Goal: Navigation & Orientation: Find specific page/section

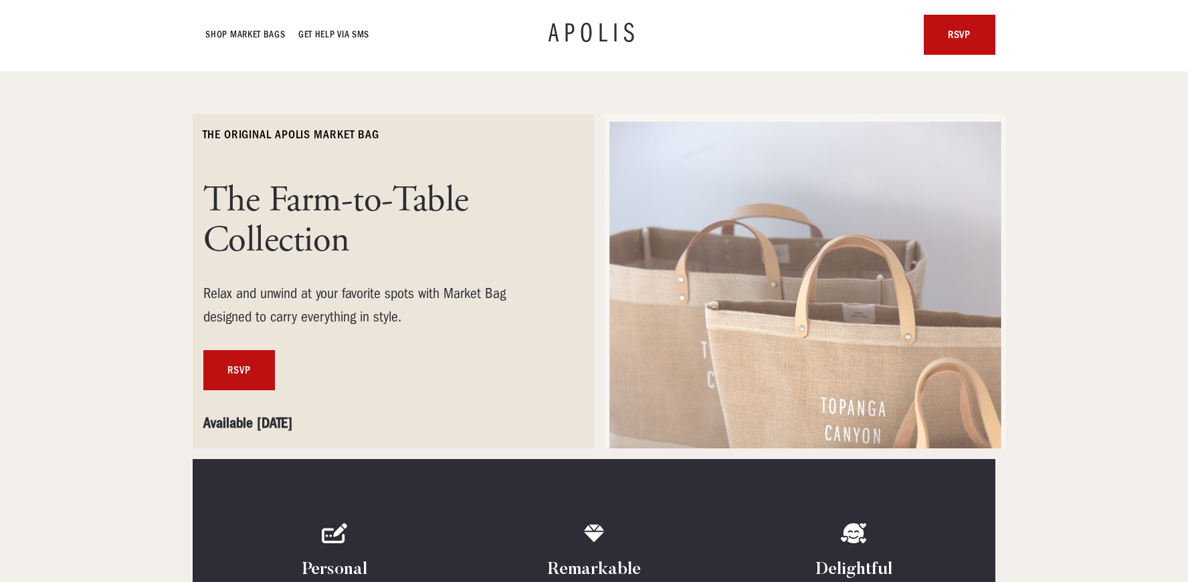
click at [303, 239] on h1 "The Farm-to-Table Collection" at bounding box center [377, 221] width 348 height 80
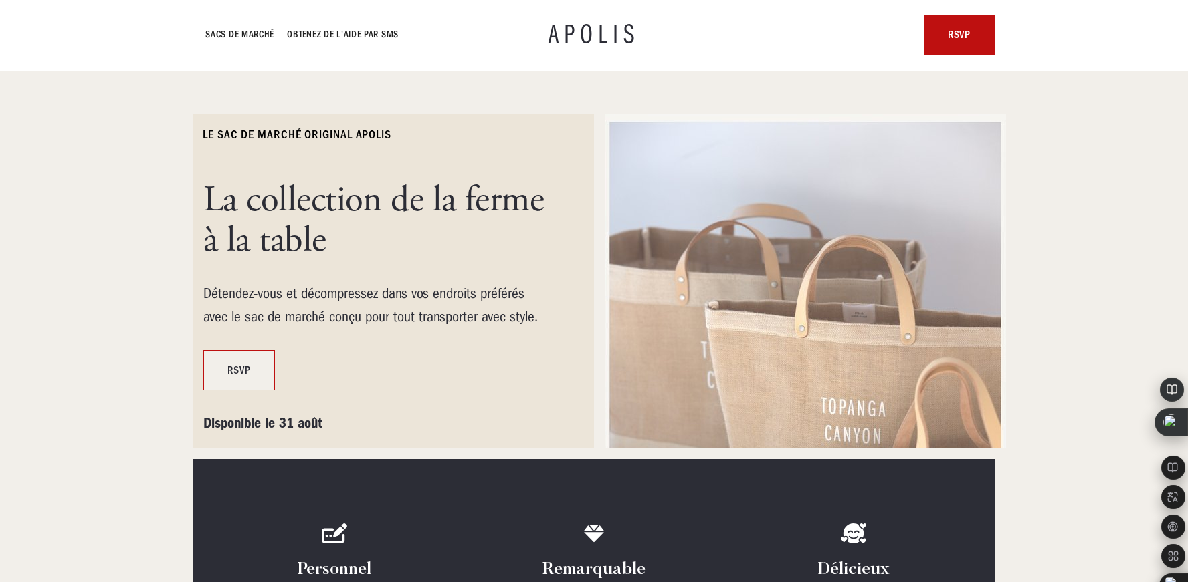
click at [251, 359] on link "RSVP" at bounding box center [239, 370] width 72 height 40
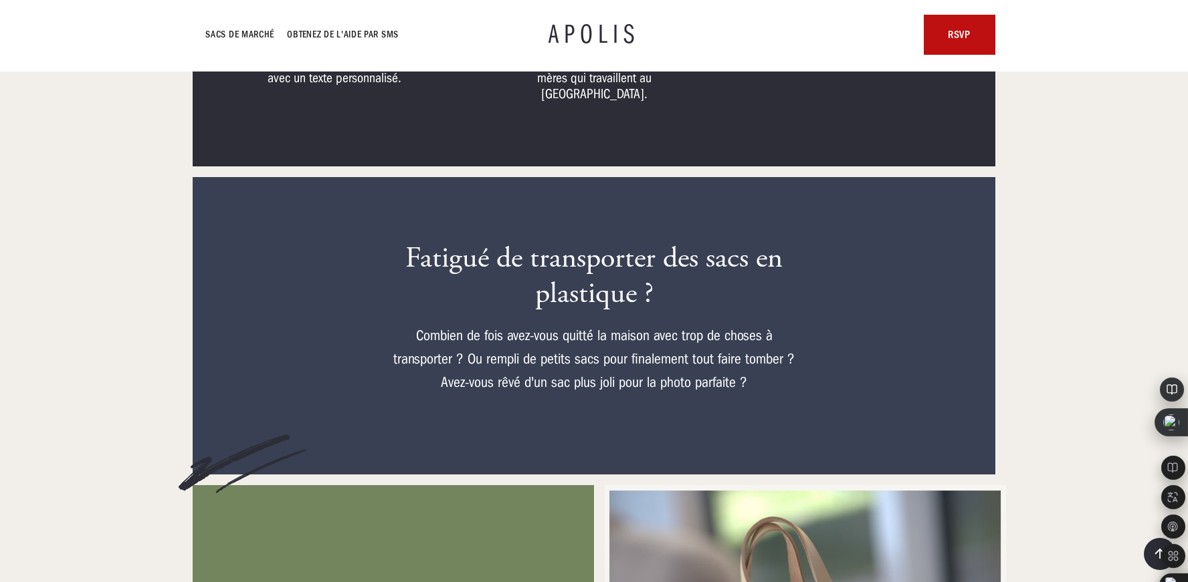
scroll to position [562, 0]
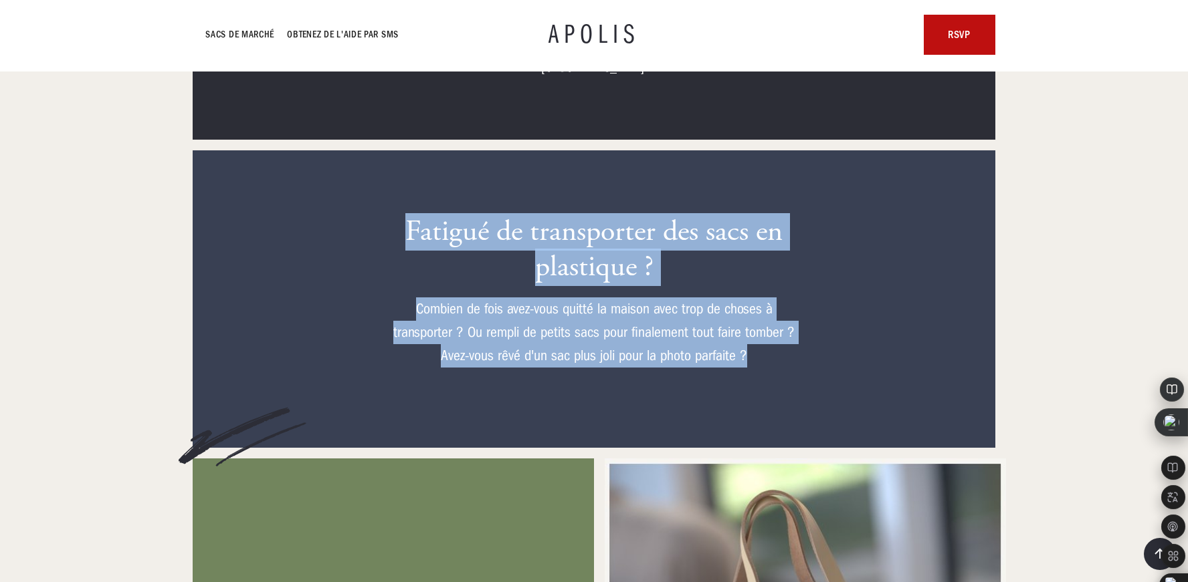
drag, startPoint x: 768, startPoint y: 340, endPoint x: 401, endPoint y: 215, distance: 388.1
click at [401, 215] on div "Fatigué de transporter des sacs en plastique ? Combien de fois avez-vous quitté…" at bounding box center [593, 299] width 401 height 169
copy div "Fatigué de transporter des sacs en plastique ? Combien de fois avez-vous quitté…"
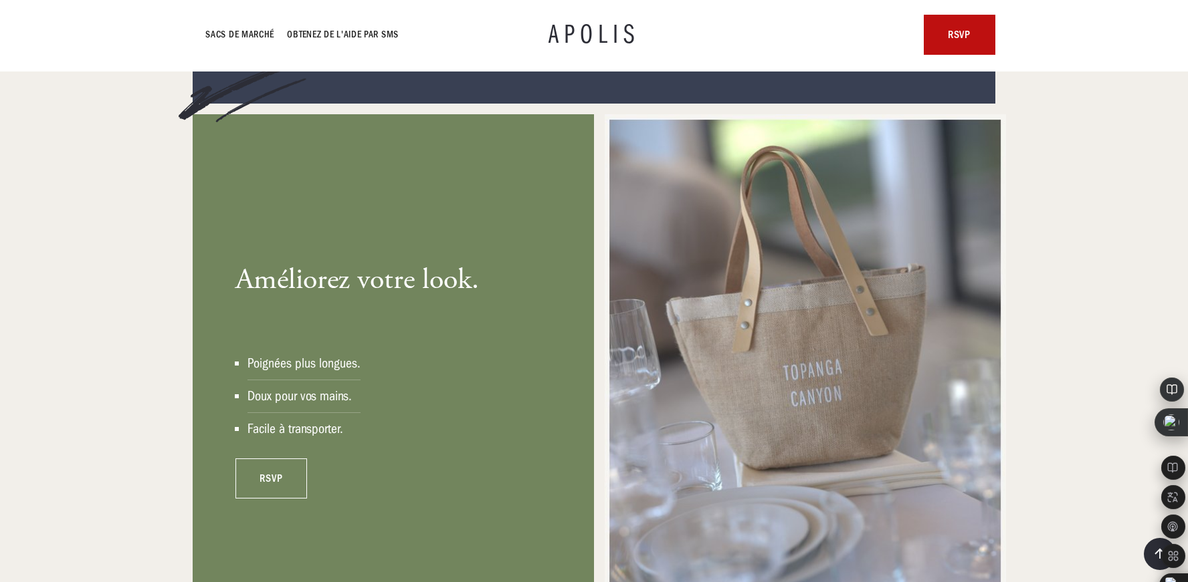
scroll to position [909, 0]
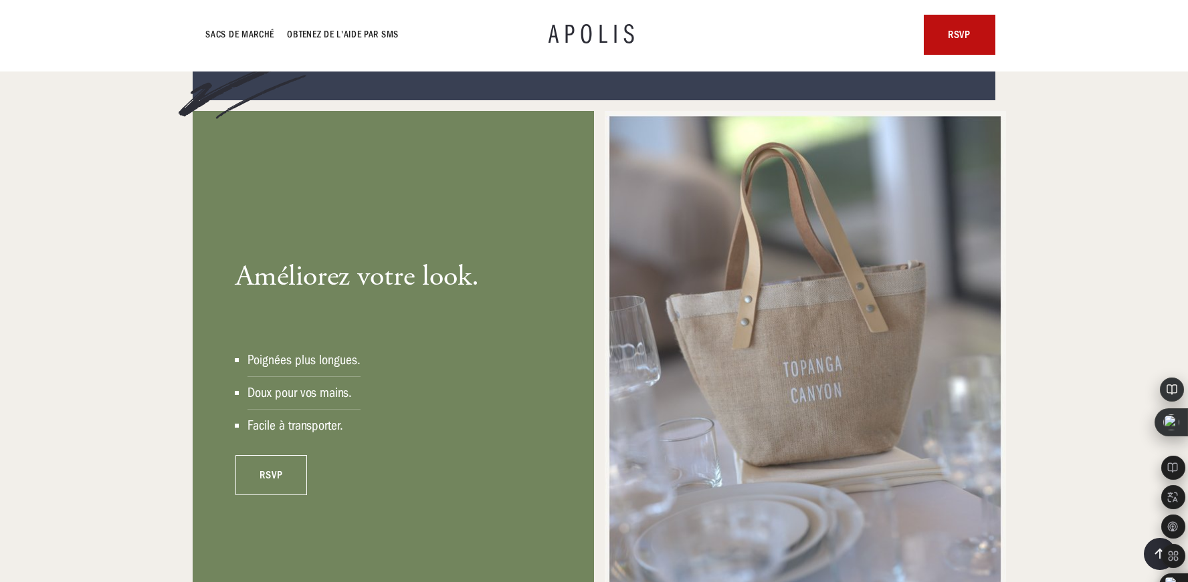
click at [362, 274] on font "Améliorez votre look." at bounding box center [356, 276] width 243 height 37
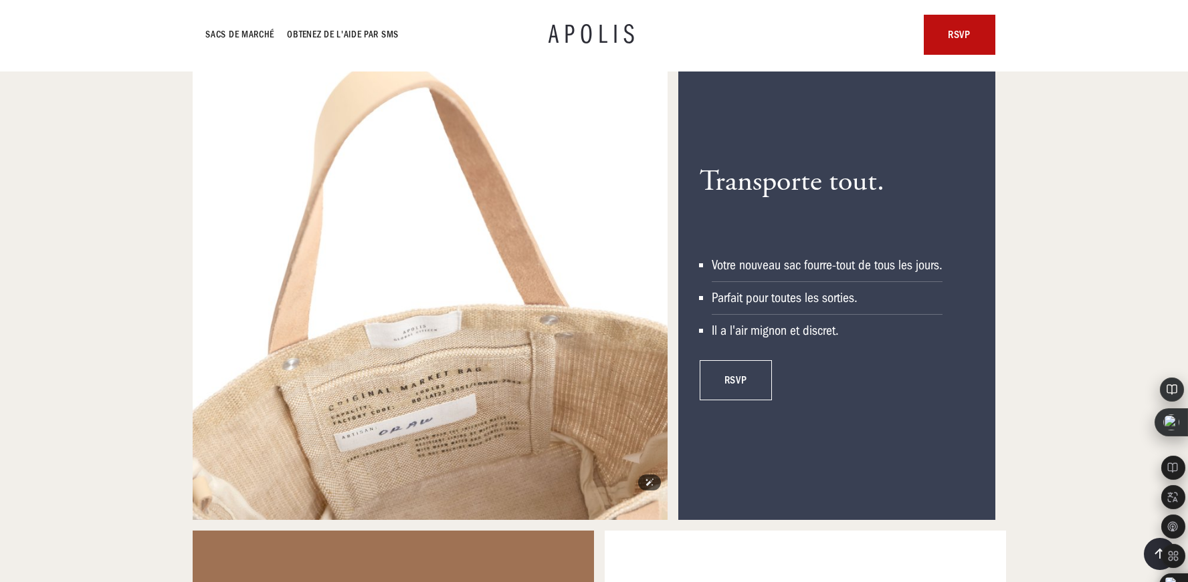
scroll to position [1525, 0]
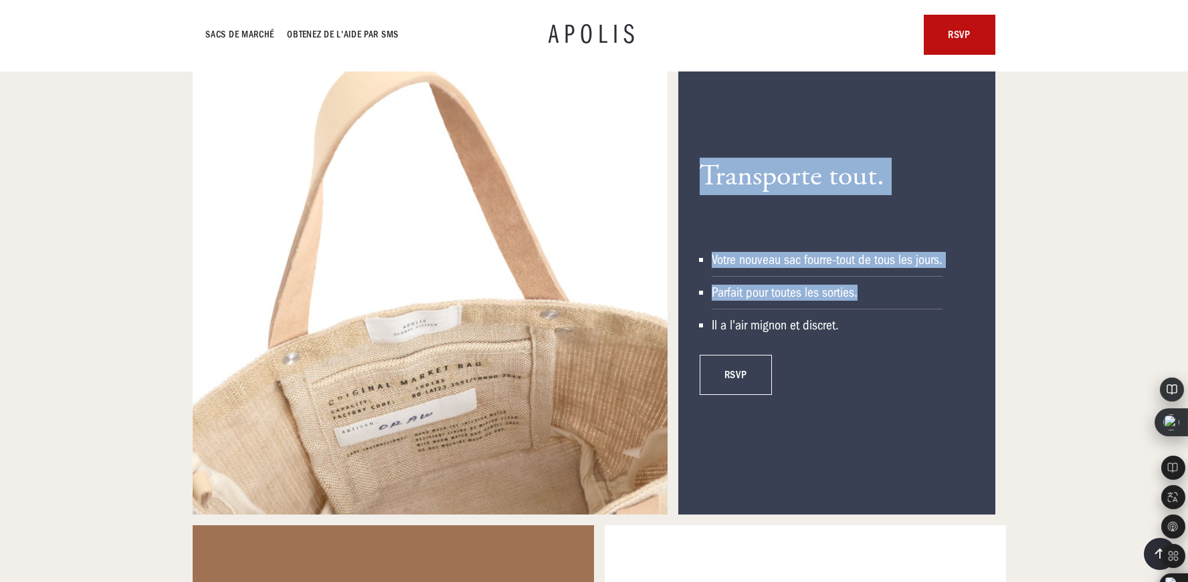
drag, startPoint x: 872, startPoint y: 280, endPoint x: 703, endPoint y: 152, distance: 212.0
click at [703, 159] on div "Transporte tout. Votre nouveau sac fourre-tout de tous les jours. Parfait pour …" at bounding box center [821, 277] width 243 height 236
copy div "Transporte tout. Votre nouveau sac fourre-tout de tous les jours. Parfait pour …"
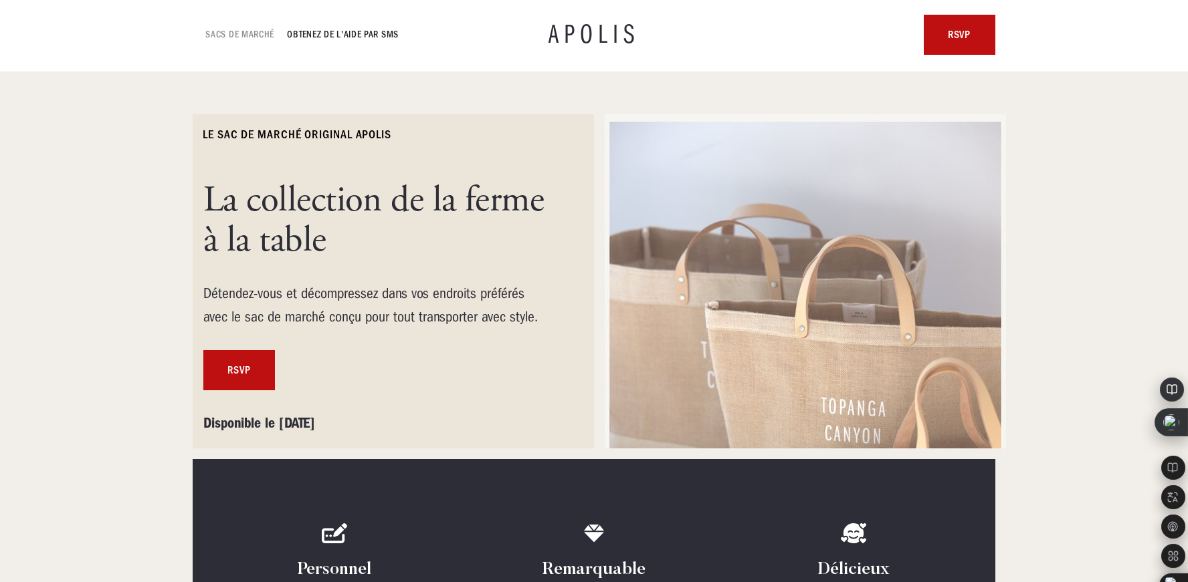
click at [252, 29] on font "Sacs de marché" at bounding box center [239, 34] width 69 height 11
click at [231, 32] on font "Sacs de marché" at bounding box center [239, 34] width 69 height 11
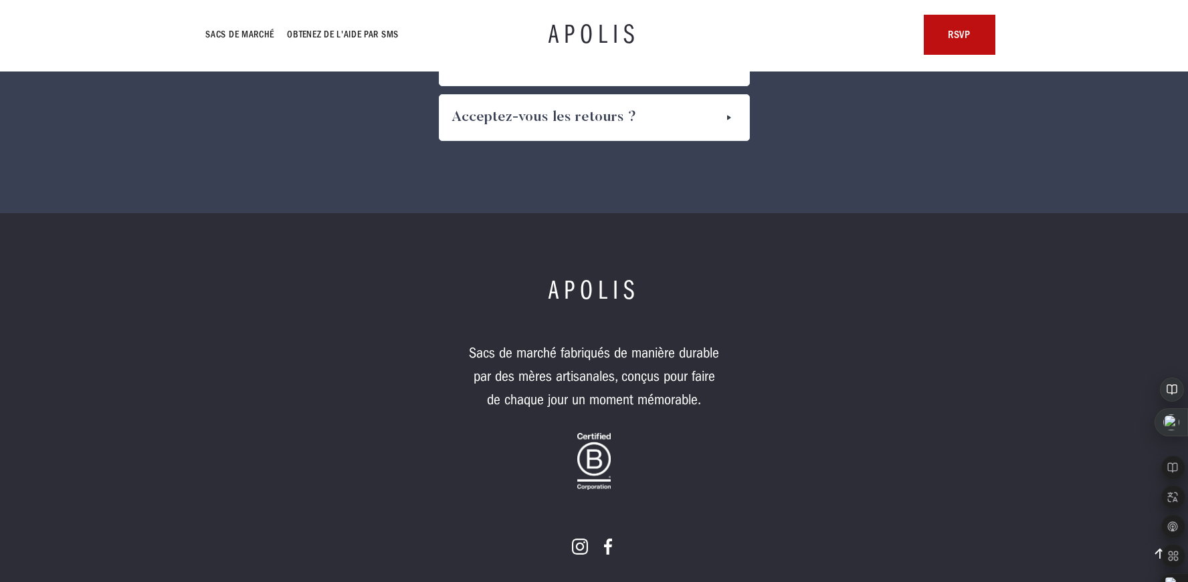
scroll to position [7022, 0]
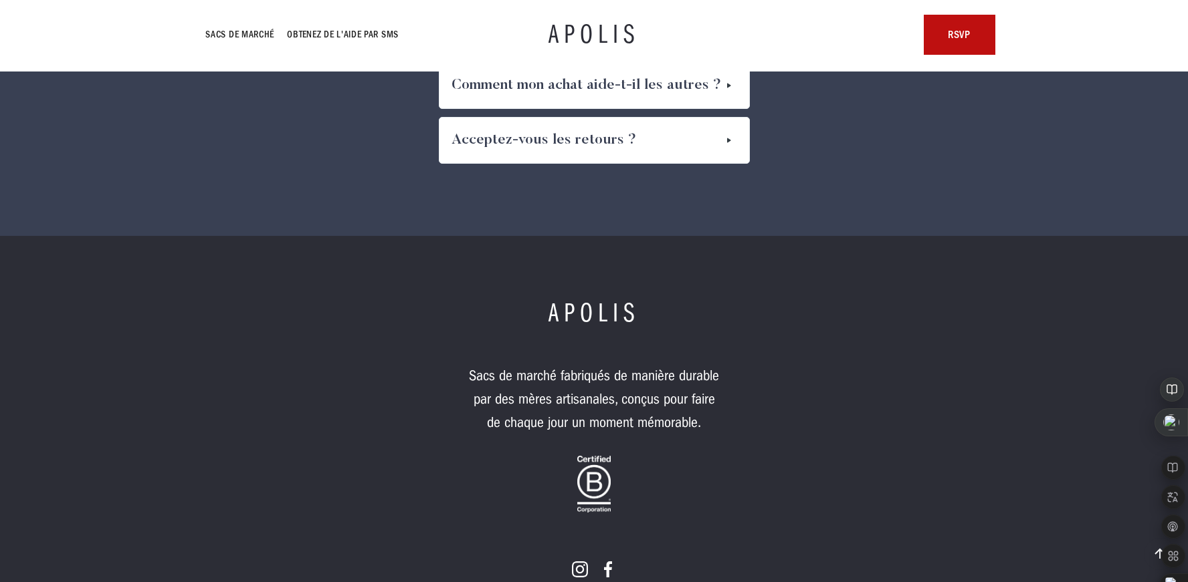
click at [585, 33] on font "APOLIS" at bounding box center [593, 34] width 91 height 30
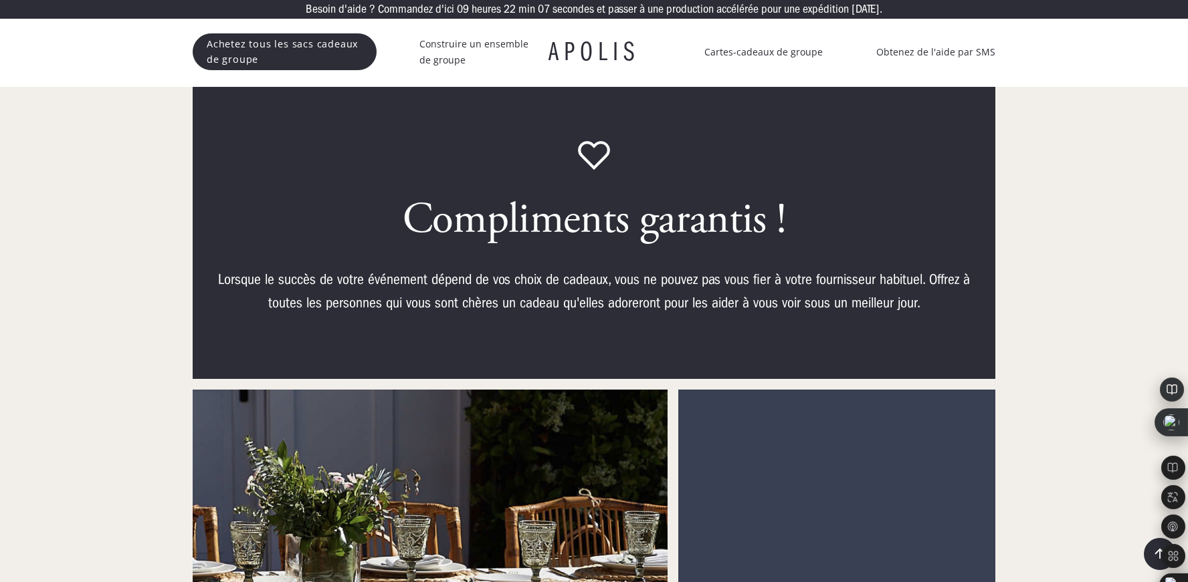
scroll to position [6126, 0]
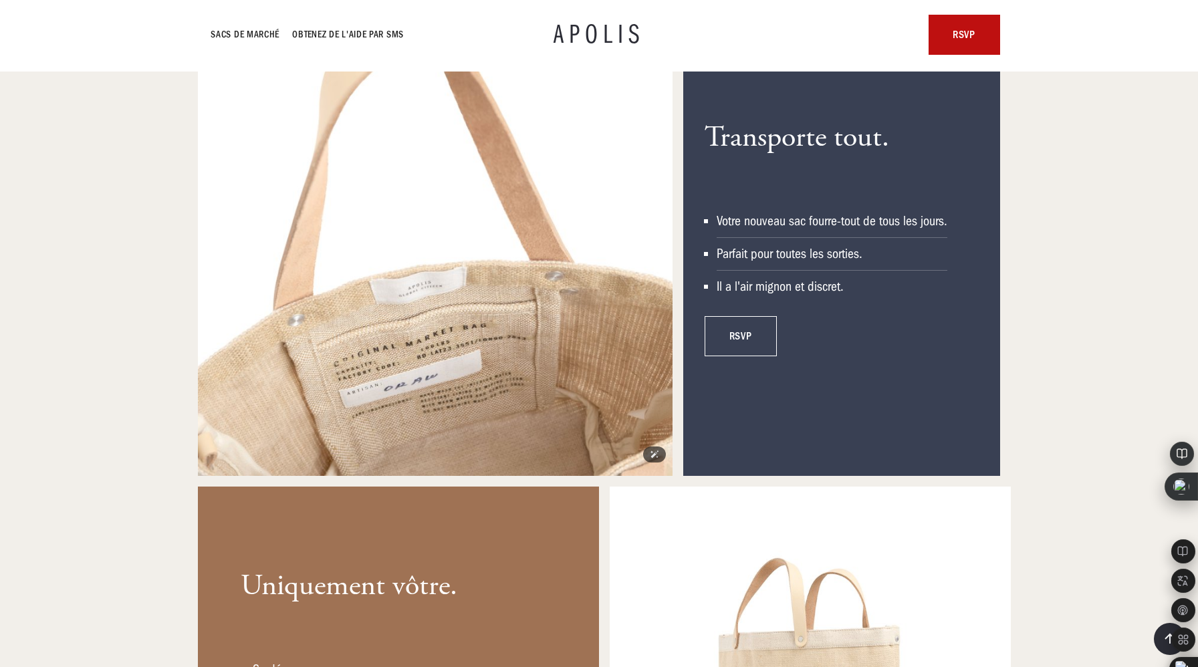
scroll to position [1578, 0]
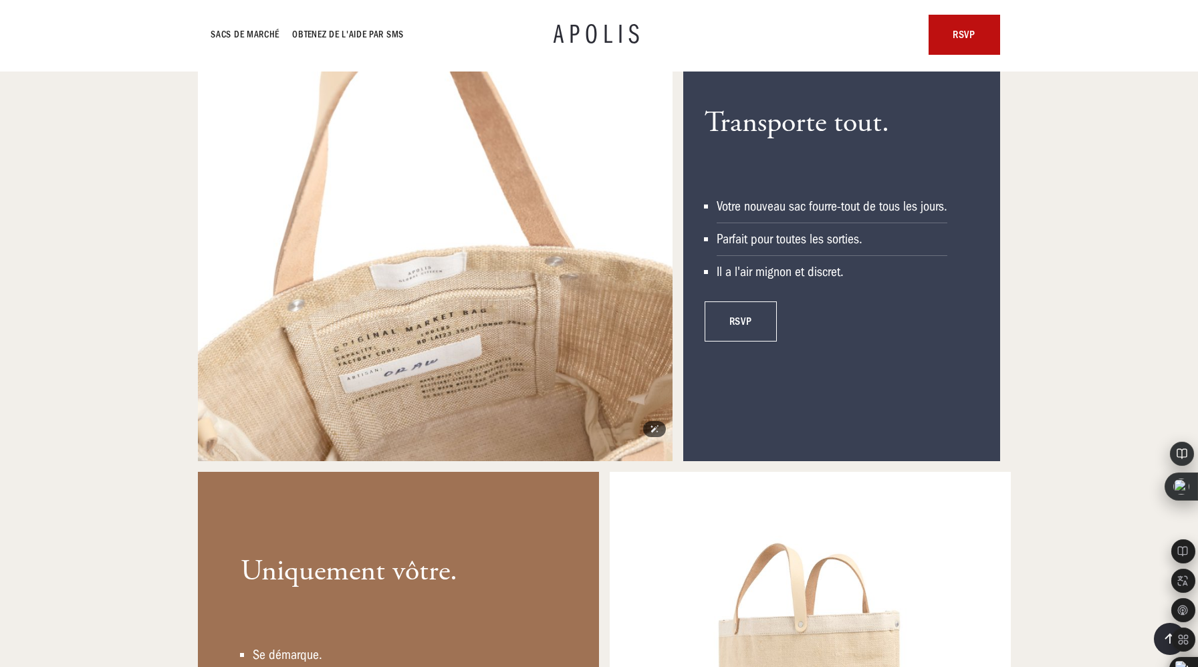
click at [471, 276] on img at bounding box center [435, 223] width 475 height 475
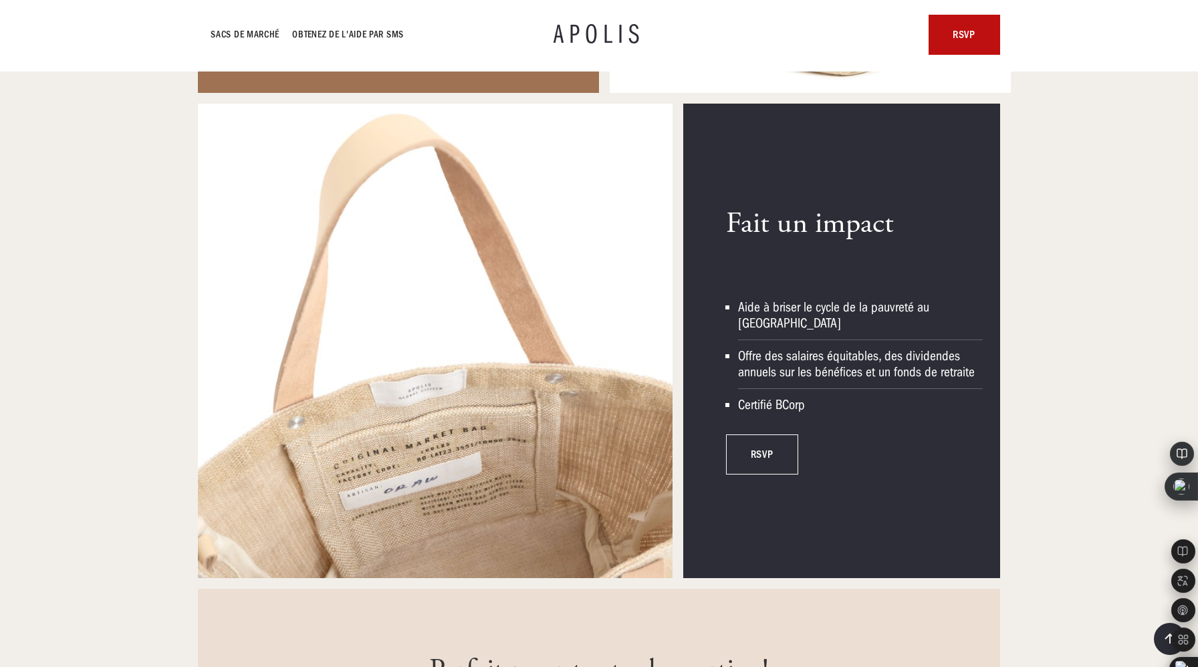
scroll to position [2354, 0]
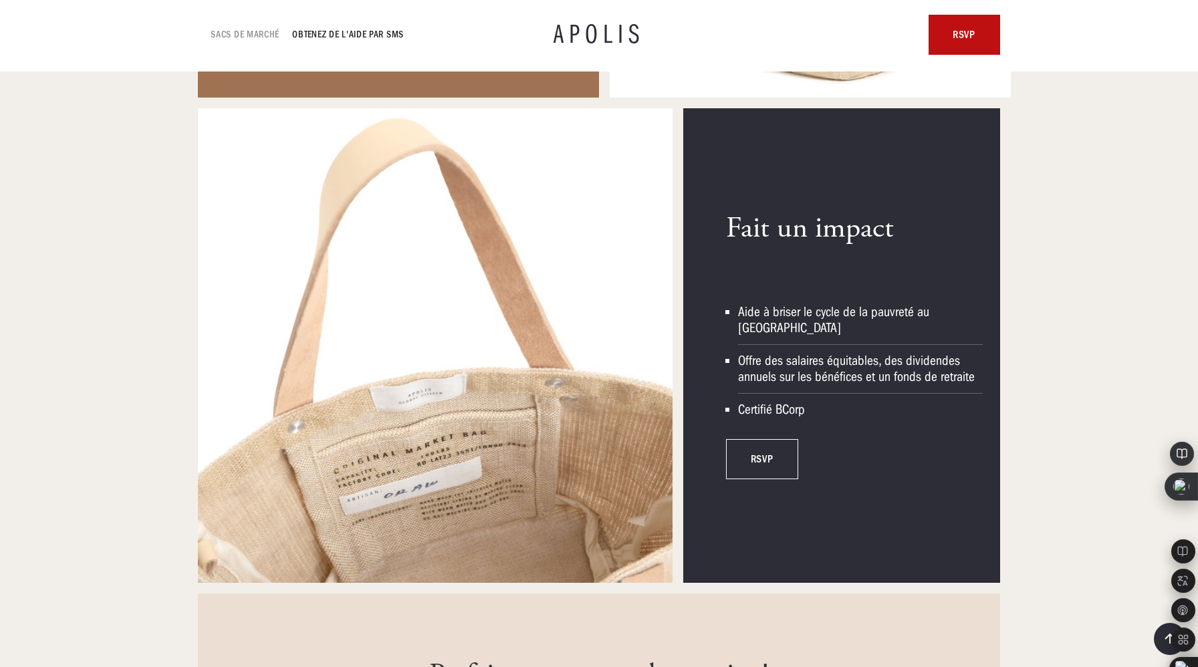
click at [271, 33] on font "Sacs de marché" at bounding box center [245, 34] width 69 height 11
